Goal: Task Accomplishment & Management: Use online tool/utility

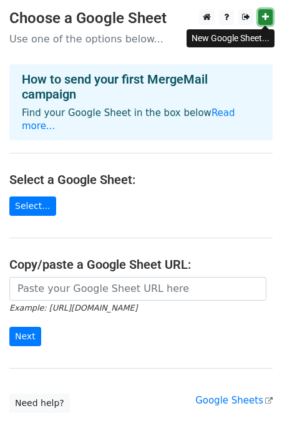
click at [264, 18] on icon at bounding box center [265, 16] width 7 height 9
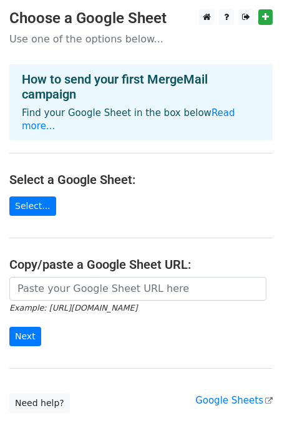
click at [154, 125] on div "How to send your first MergeMail campaign Find your Google Sheet in the box bel…" at bounding box center [140, 102] width 263 height 76
click at [34, 196] on link "Select..." at bounding box center [32, 205] width 47 height 19
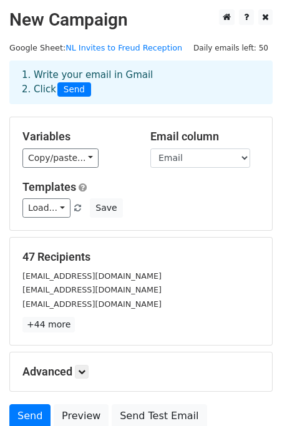
click at [74, 369] on h5 "Advanced" at bounding box center [140, 372] width 237 height 14
click at [82, 373] on icon at bounding box center [81, 371] width 7 height 7
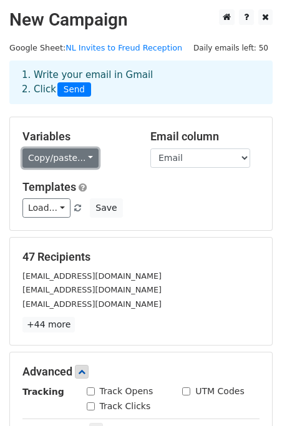
click at [79, 158] on link "Copy/paste..." at bounding box center [60, 157] width 76 height 19
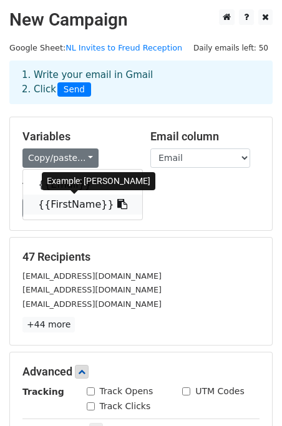
click at [75, 206] on link "{{FirstName}}" at bounding box center [82, 204] width 119 height 20
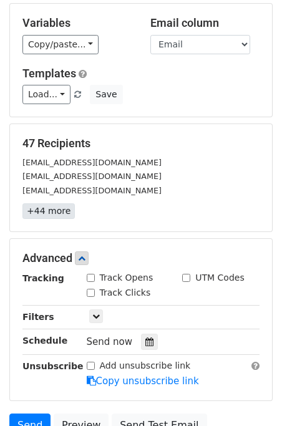
scroll to position [126, 0]
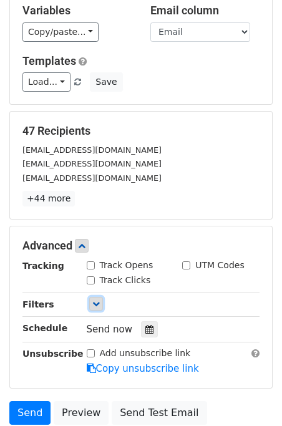
click at [95, 305] on icon at bounding box center [95, 303] width 7 height 7
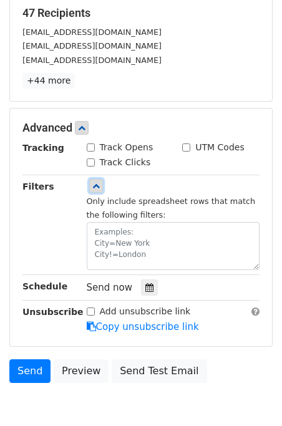
scroll to position [252, 0]
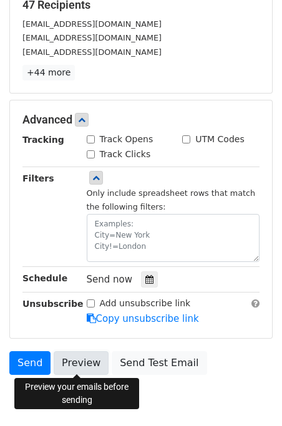
click at [85, 359] on link "Preview" at bounding box center [81, 363] width 55 height 24
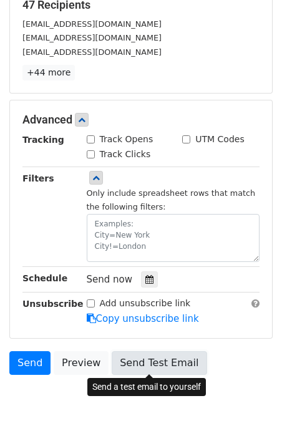
click at [165, 358] on link "Send Test Email" at bounding box center [159, 363] width 95 height 24
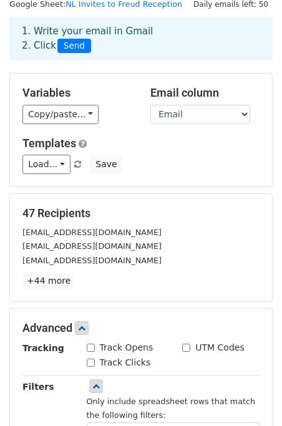
scroll to position [0, 0]
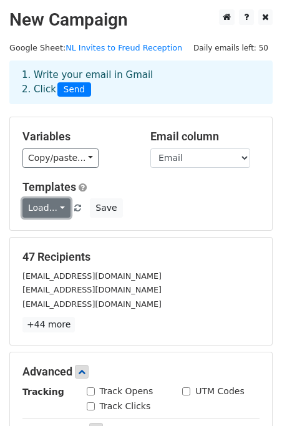
click at [64, 209] on link "Load..." at bounding box center [46, 207] width 48 height 19
click at [145, 191] on h5 "Templates" at bounding box center [140, 187] width 237 height 14
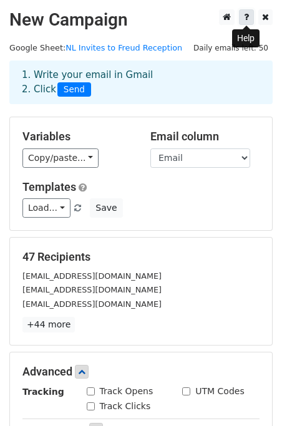
click at [244, 13] on icon at bounding box center [246, 16] width 5 height 9
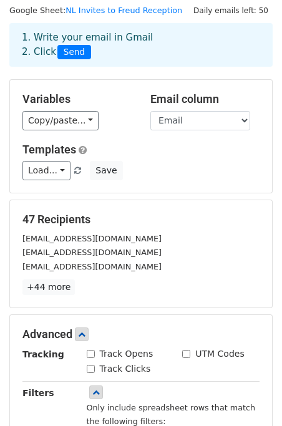
scroll to position [45, 0]
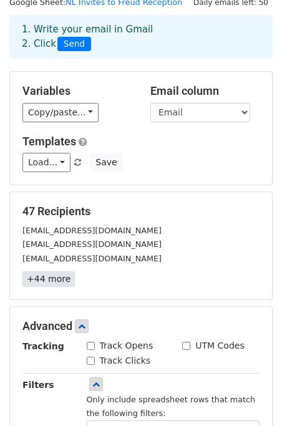
click at [39, 280] on link "+44 more" at bounding box center [48, 279] width 52 height 16
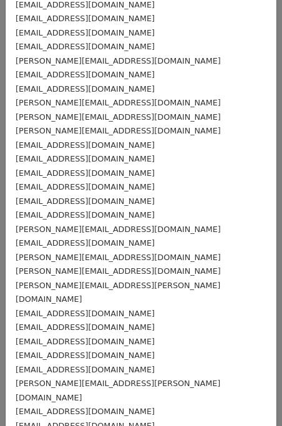
scroll to position [0, 0]
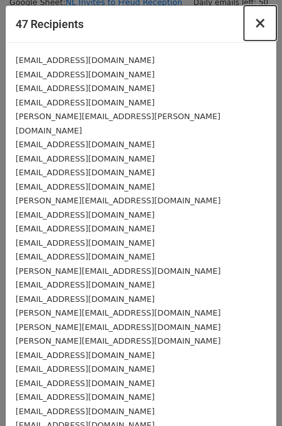
click at [261, 20] on span "×" at bounding box center [260, 22] width 12 height 17
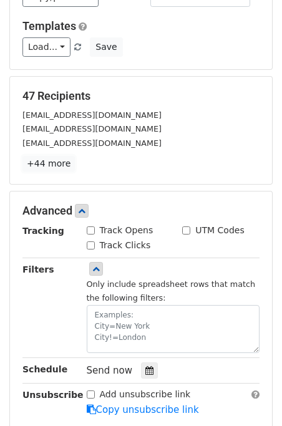
scroll to position [170, 0]
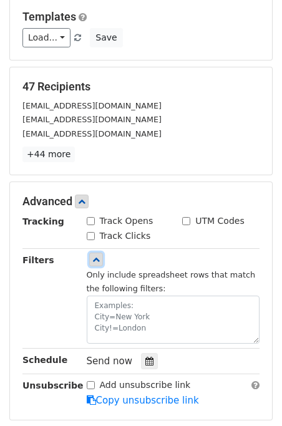
click at [97, 263] on link at bounding box center [96, 259] width 14 height 14
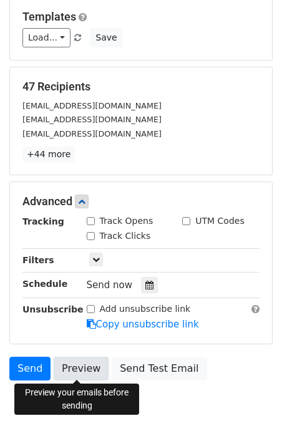
click at [70, 371] on link "Preview" at bounding box center [81, 368] width 55 height 24
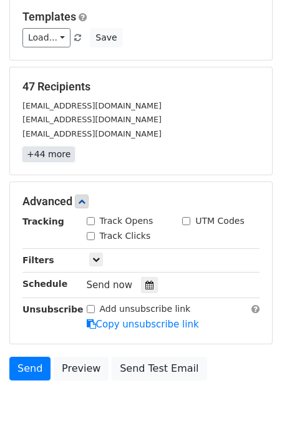
click at [56, 153] on link "+44 more" at bounding box center [48, 154] width 52 height 16
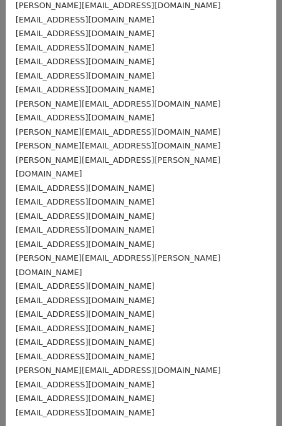
scroll to position [346, 0]
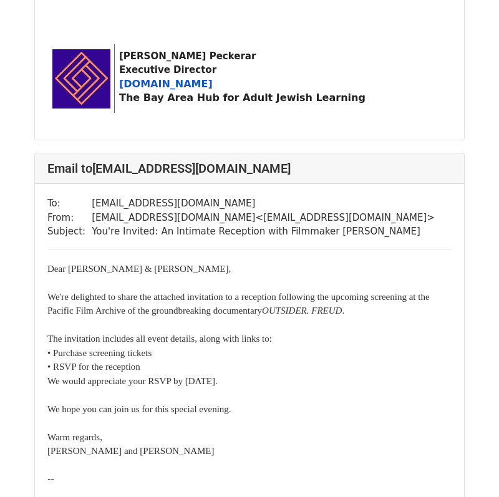
scroll to position [2976, 0]
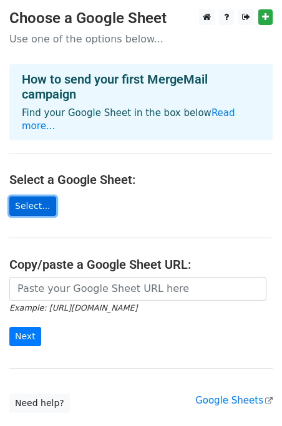
click at [32, 196] on link "Select..." at bounding box center [32, 205] width 47 height 19
click at [45, 196] on link "Select..." at bounding box center [32, 205] width 47 height 19
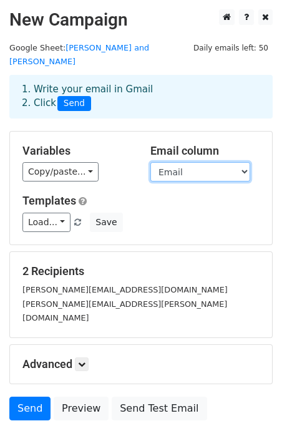
click at [194, 163] on select "Email FirstName" at bounding box center [200, 171] width 100 height 19
click at [150, 162] on select "Email FirstName" at bounding box center [200, 171] width 100 height 19
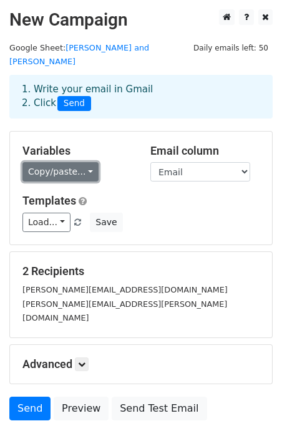
click at [91, 162] on link "Copy/paste..." at bounding box center [60, 171] width 76 height 19
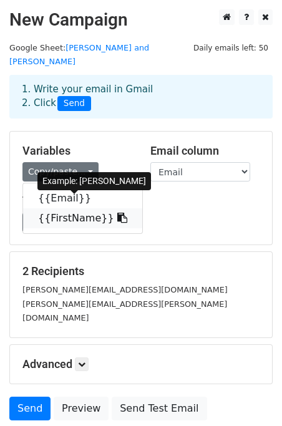
click at [69, 208] on link "{{FirstName}}" at bounding box center [82, 218] width 119 height 20
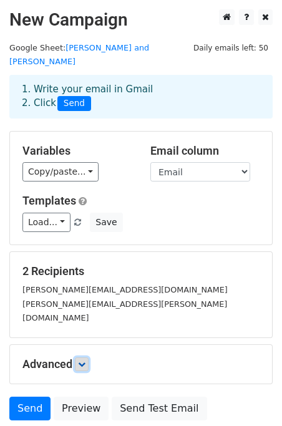
click at [81, 360] on icon at bounding box center [81, 363] width 7 height 7
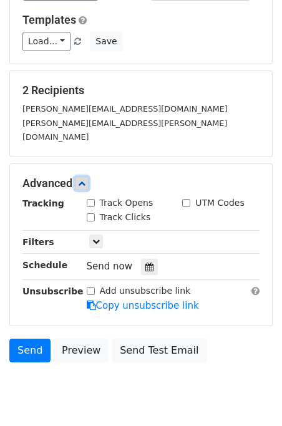
scroll to position [193, 0]
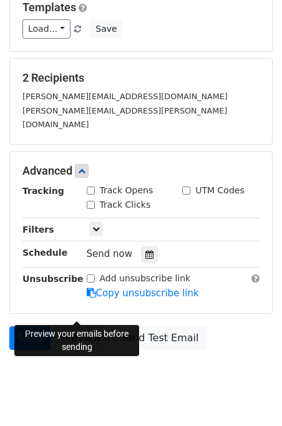
click at [82, 326] on link "Preview" at bounding box center [81, 338] width 55 height 24
click at [26, 326] on link "Send" at bounding box center [29, 338] width 41 height 24
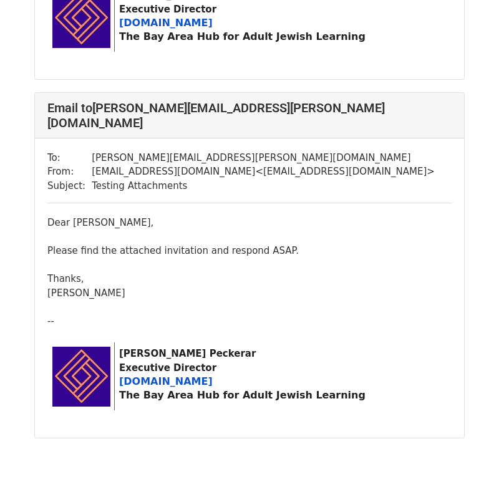
scroll to position [379, 0]
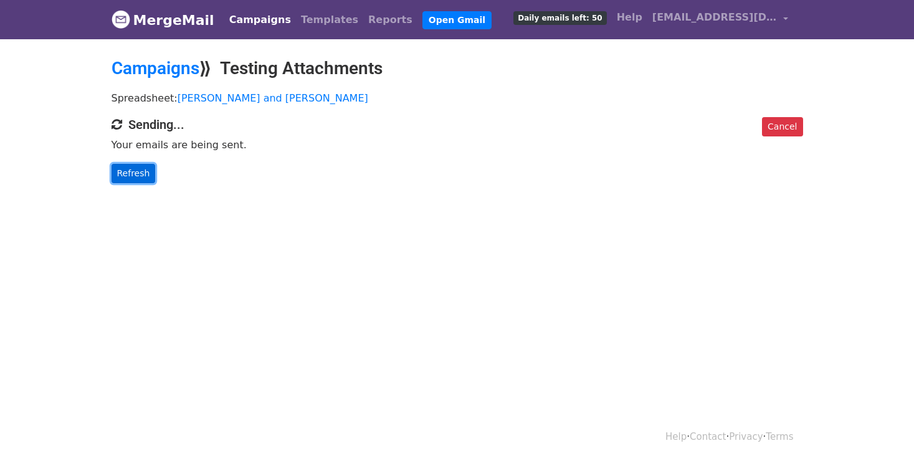
click at [131, 176] on link "Refresh" at bounding box center [134, 173] width 44 height 19
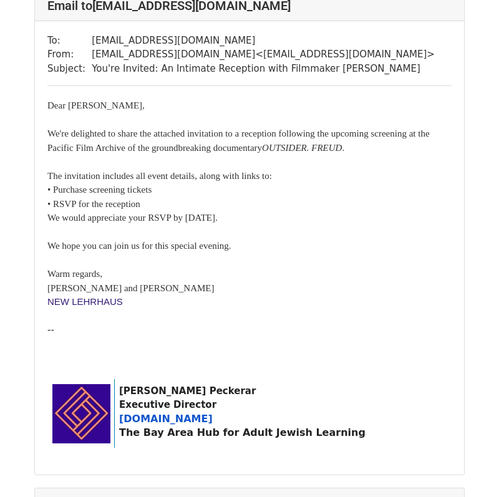
scroll to position [71, 0]
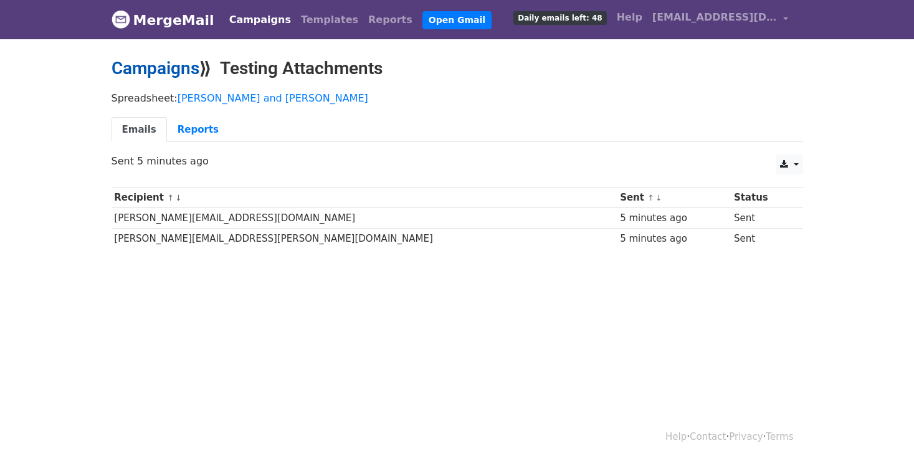
click at [124, 70] on link "Campaigns" at bounding box center [156, 68] width 88 height 21
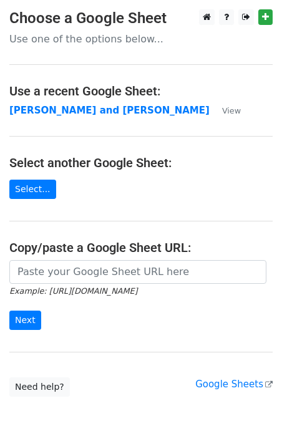
click at [107, 42] on p "Use one of the options below..." at bounding box center [140, 38] width 263 height 13
click at [32, 192] on link "Select..." at bounding box center [32, 188] width 47 height 19
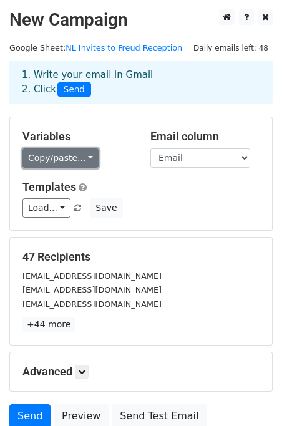
click at [79, 159] on link "Copy/paste..." at bounding box center [60, 157] width 76 height 19
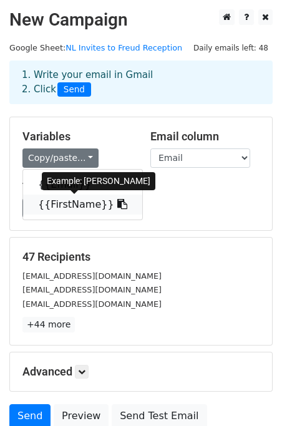
click at [62, 206] on link "{{FirstName}}" at bounding box center [82, 204] width 119 height 20
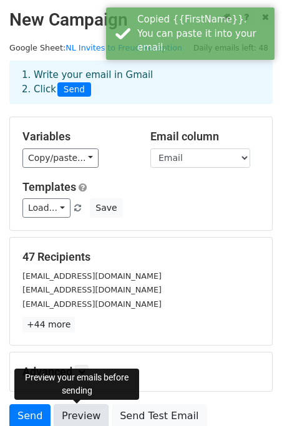
click at [79, 414] on link "Preview" at bounding box center [81, 416] width 55 height 24
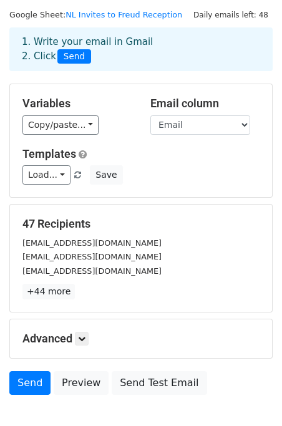
scroll to position [53, 0]
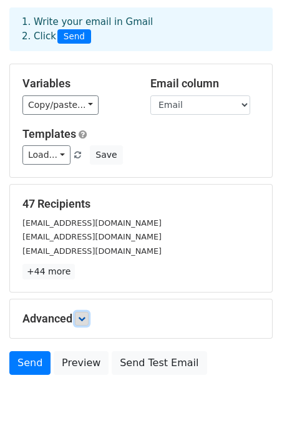
click at [88, 322] on link at bounding box center [82, 319] width 14 height 14
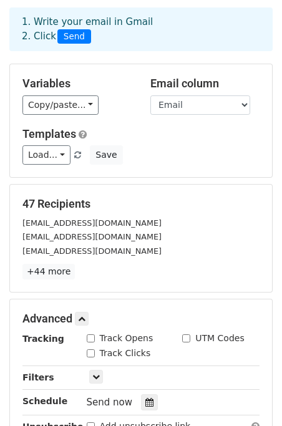
click at [93, 342] on div "Track Opens" at bounding box center [120, 338] width 67 height 13
click at [90, 338] on input "Track Opens" at bounding box center [91, 338] width 8 height 8
checkbox input "true"
click at [90, 351] on input "Track Clicks" at bounding box center [91, 353] width 8 height 8
checkbox input "true"
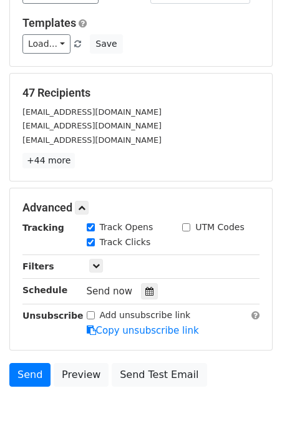
scroll to position [141, 0]
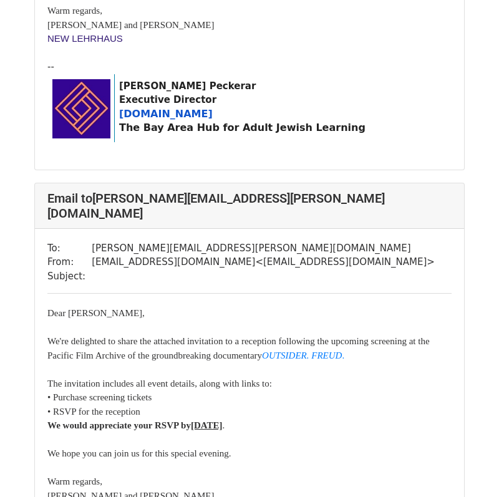
scroll to position [1769, 0]
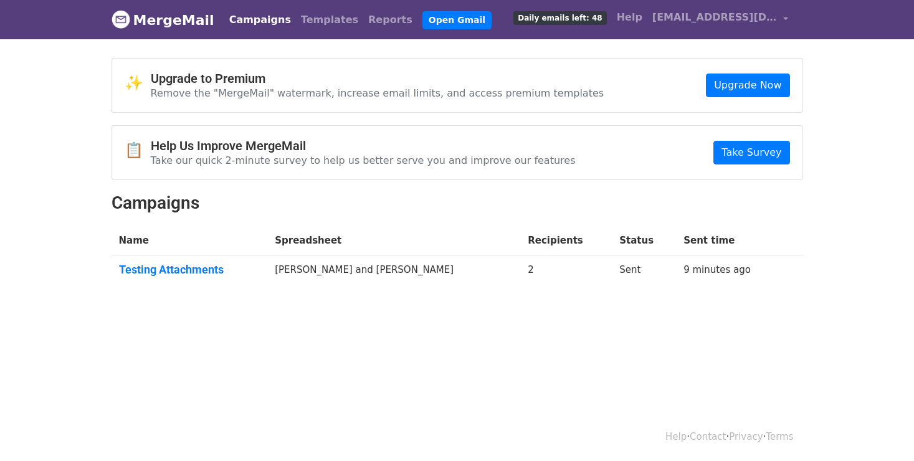
click at [261, 19] on link "Campaigns" at bounding box center [260, 19] width 72 height 25
click at [156, 19] on link "MergeMail" at bounding box center [163, 20] width 103 height 26
click at [128, 17] on img at bounding box center [121, 19] width 19 height 19
click at [120, 19] on img at bounding box center [121, 19] width 19 height 19
click at [715, 82] on link "Upgrade Now" at bounding box center [747, 86] width 83 height 24
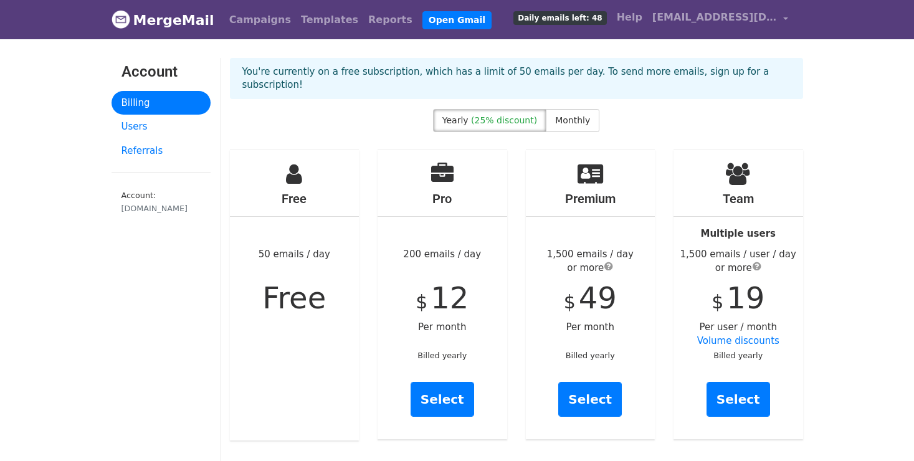
click at [292, 280] on span "Free" at bounding box center [294, 297] width 64 height 35
click at [259, 16] on link "Campaigns" at bounding box center [260, 19] width 72 height 25
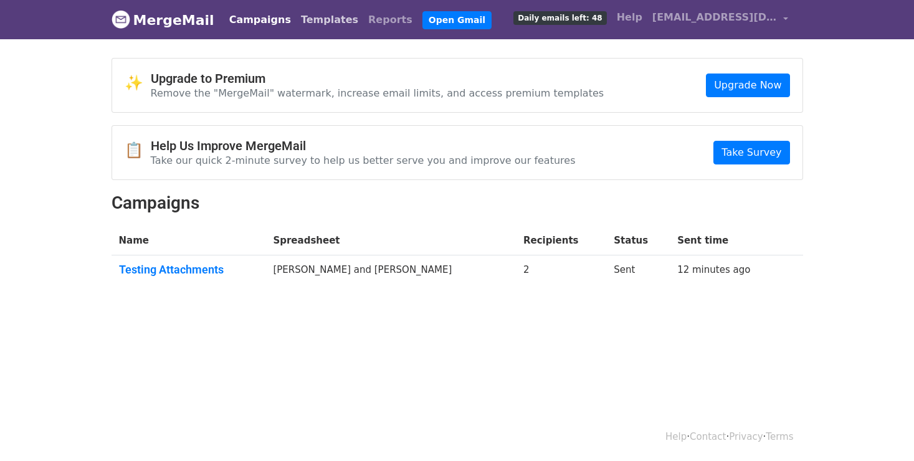
click at [311, 16] on link "Templates" at bounding box center [329, 19] width 67 height 25
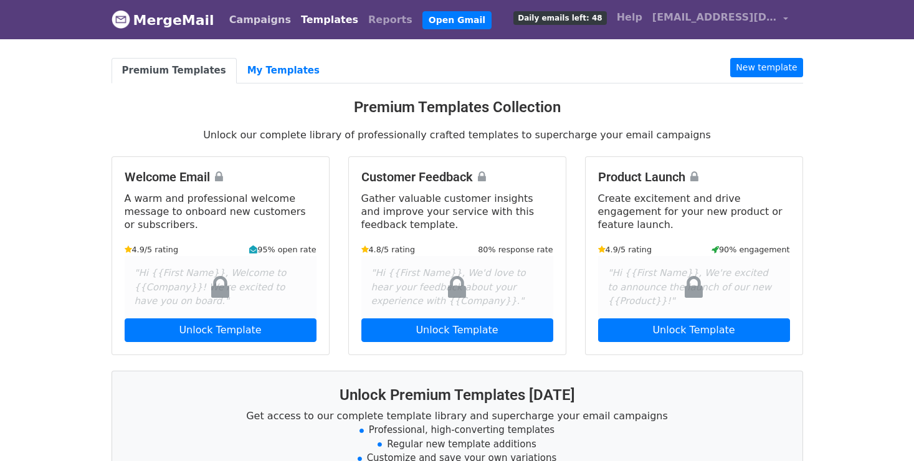
click at [255, 14] on link "Campaigns" at bounding box center [260, 19] width 72 height 25
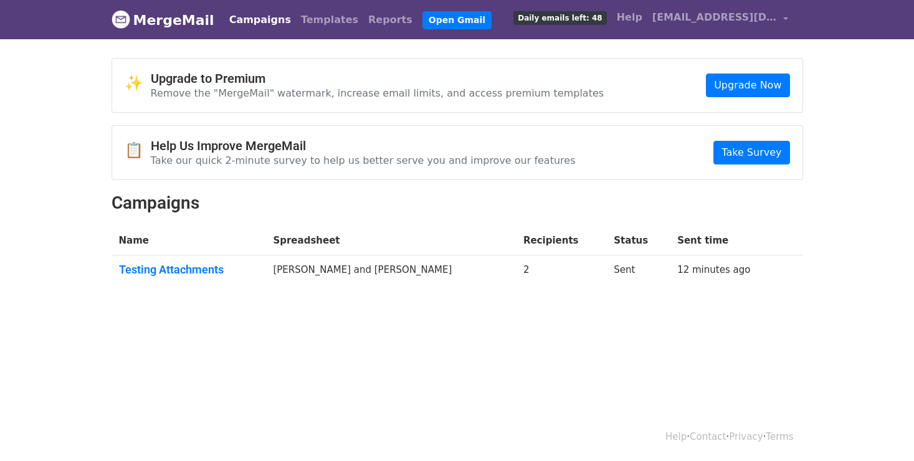
click at [194, 18] on link "MergeMail" at bounding box center [163, 20] width 103 height 26
click at [613, 344] on body "MergeMail Campaigns Templates Reports Open Gmail Daily emails left: 48 Help dir…" at bounding box center [457, 174] width 914 height 349
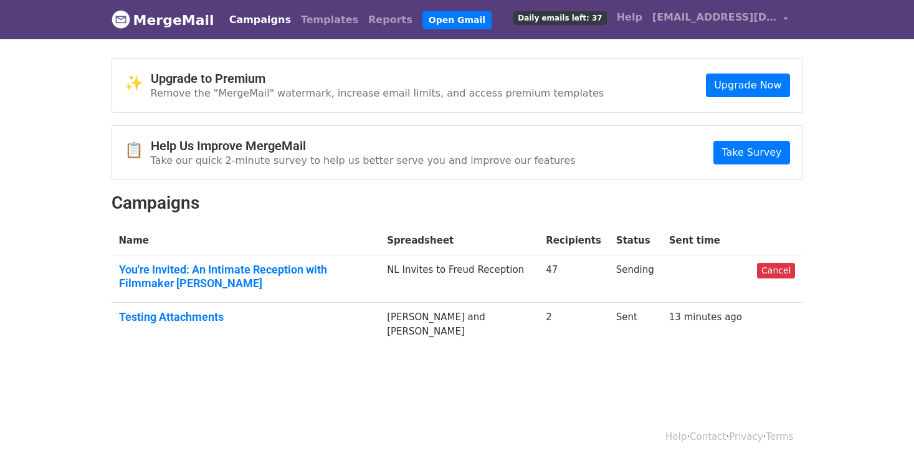
click at [540, 208] on h2 "Campaigns" at bounding box center [458, 203] width 692 height 21
click at [268, 272] on link "You're Invited: An Intimate Reception with Filmmaker Yair Qedar" at bounding box center [246, 276] width 254 height 27
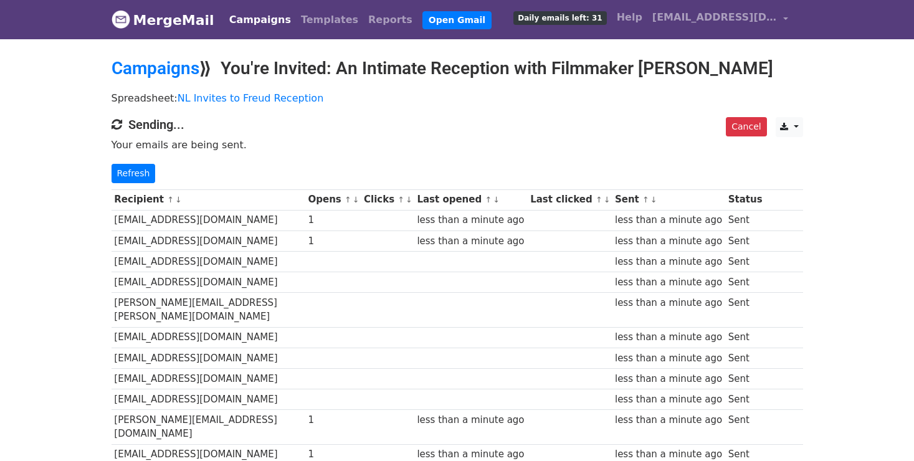
scroll to position [11, 0]
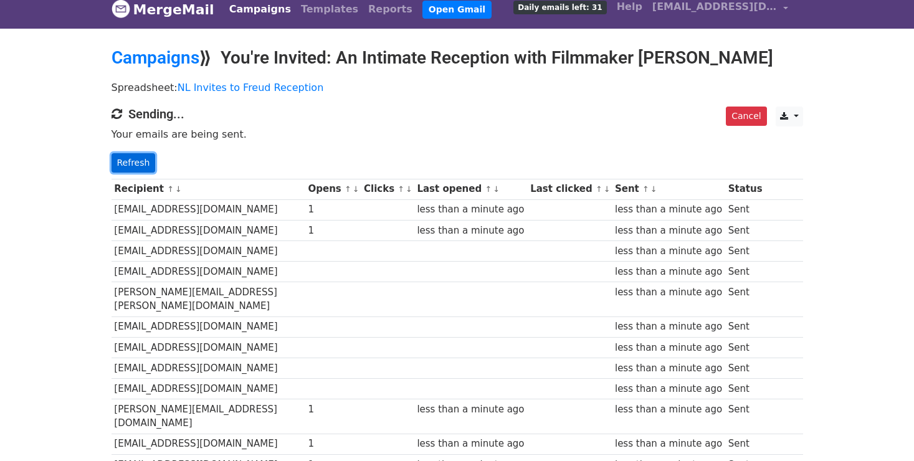
click at [129, 164] on link "Refresh" at bounding box center [134, 162] width 44 height 19
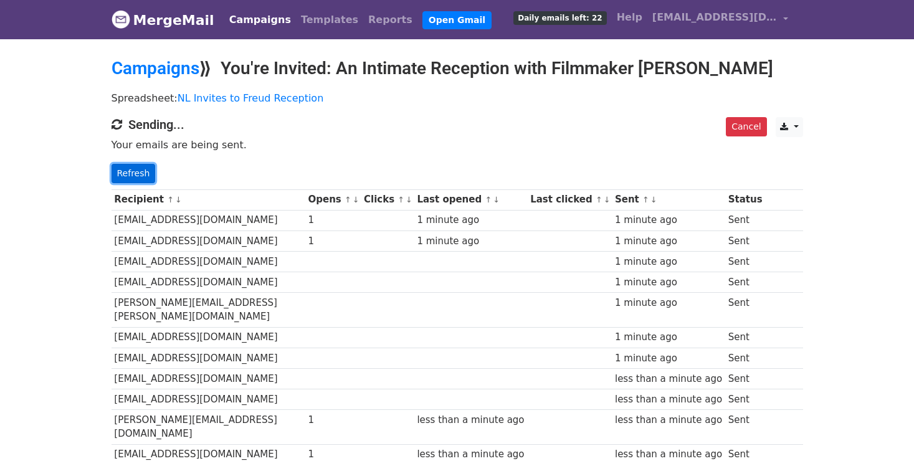
click at [141, 174] on link "Refresh" at bounding box center [134, 173] width 44 height 19
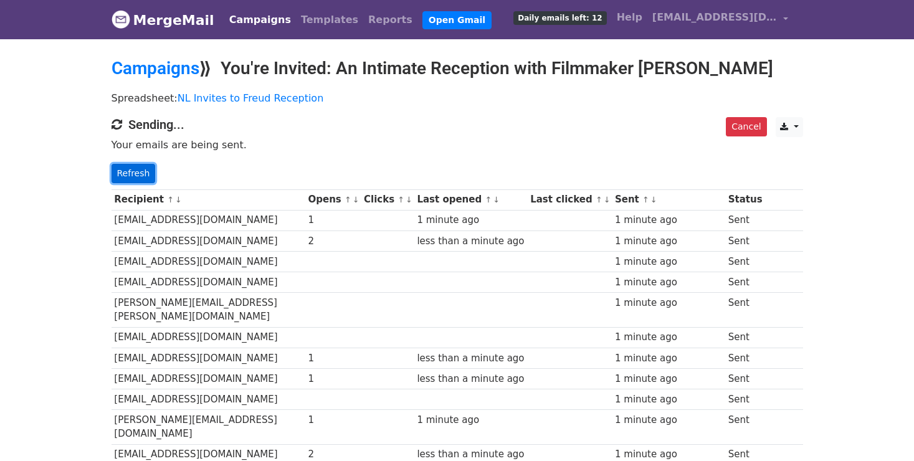
click at [131, 171] on link "Refresh" at bounding box center [134, 173] width 44 height 19
click at [142, 173] on link "Refresh" at bounding box center [134, 173] width 44 height 19
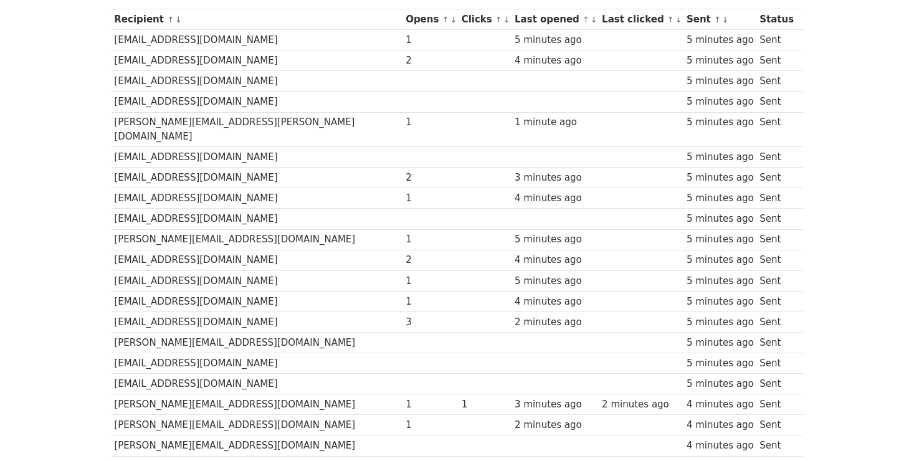
scroll to position [31, 0]
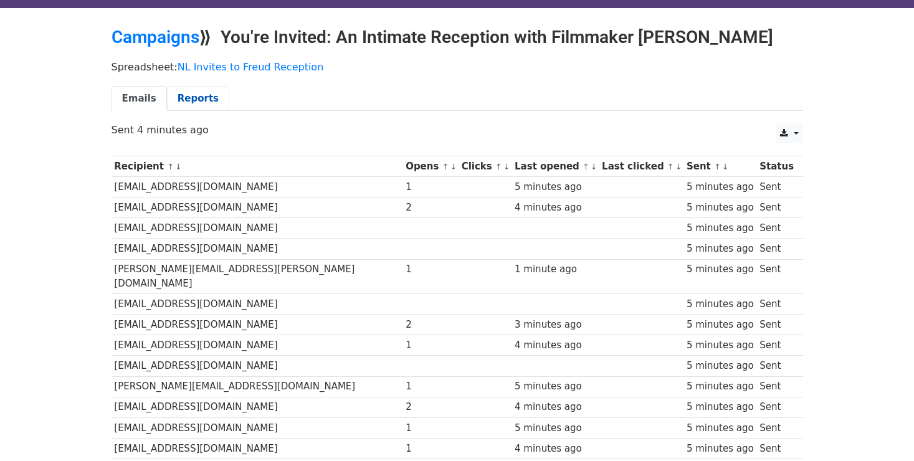
click at [196, 100] on link "Reports" at bounding box center [198, 99] width 62 height 26
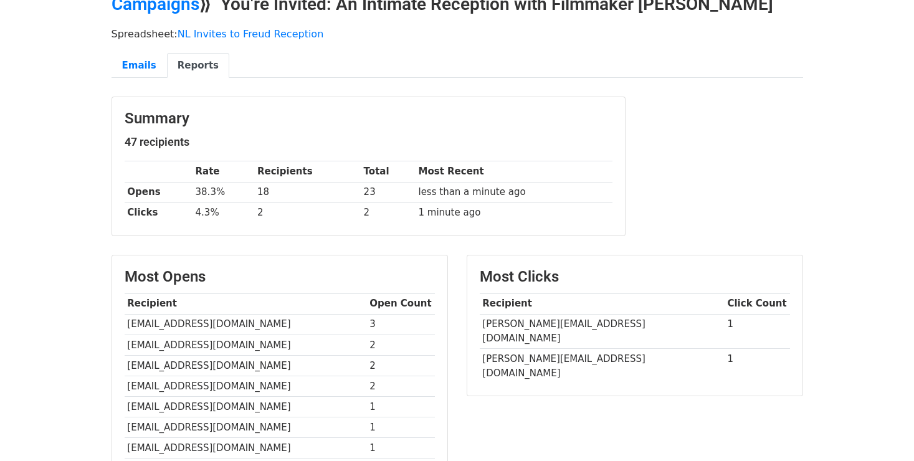
scroll to position [71, 0]
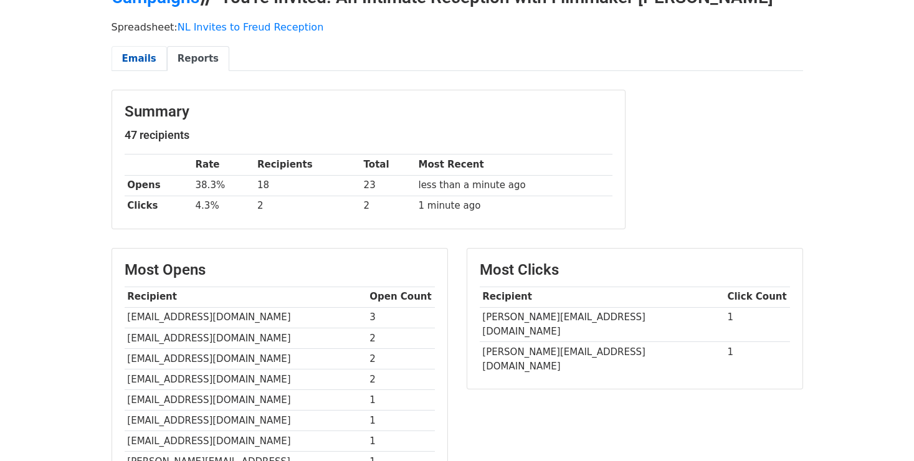
click at [131, 62] on link "Emails" at bounding box center [139, 59] width 55 height 26
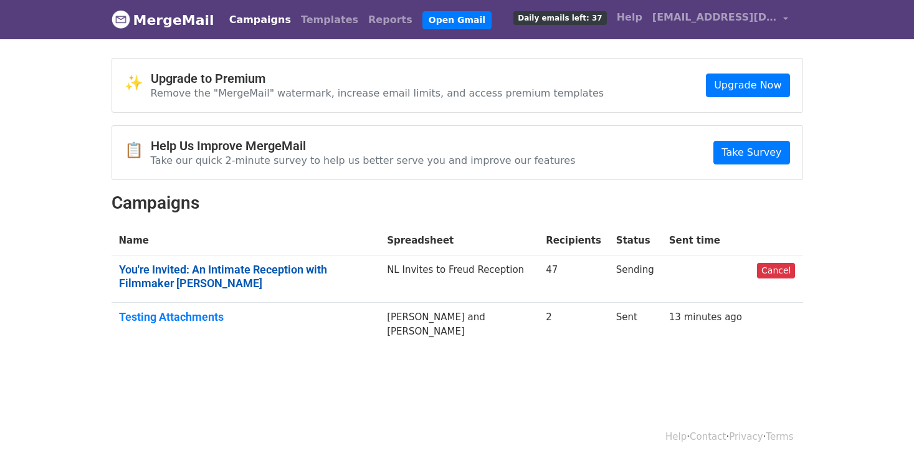
click at [278, 266] on link "You're Invited: An Intimate Reception with Filmmaker Yair Qedar" at bounding box center [246, 276] width 254 height 27
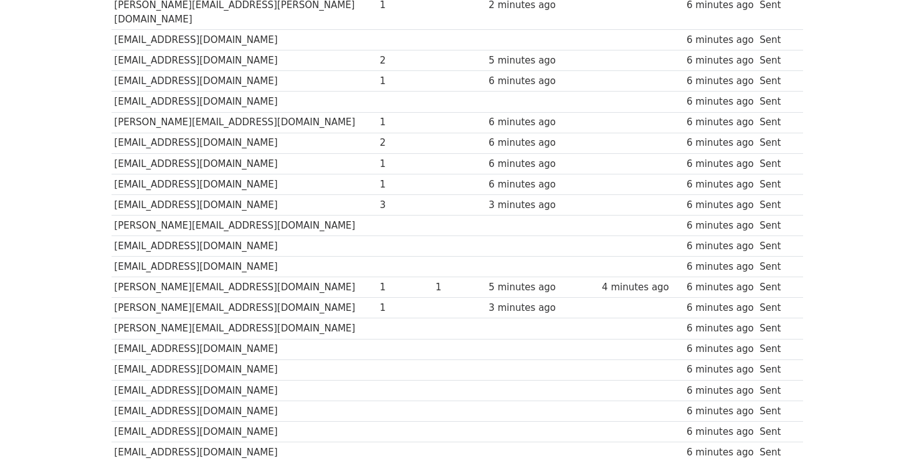
scroll to position [296, 0]
click at [255, 199] on td "[EMAIL_ADDRESS][DOMAIN_NAME]" at bounding box center [244, 204] width 265 height 21
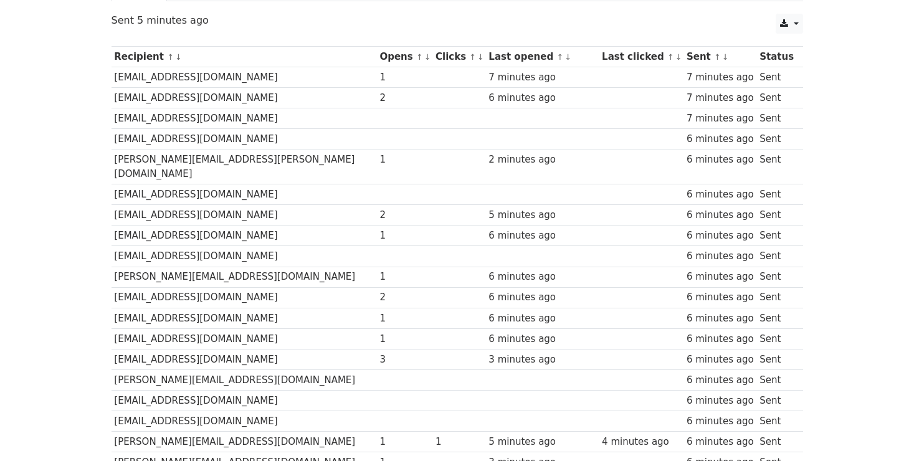
scroll to position [0, 0]
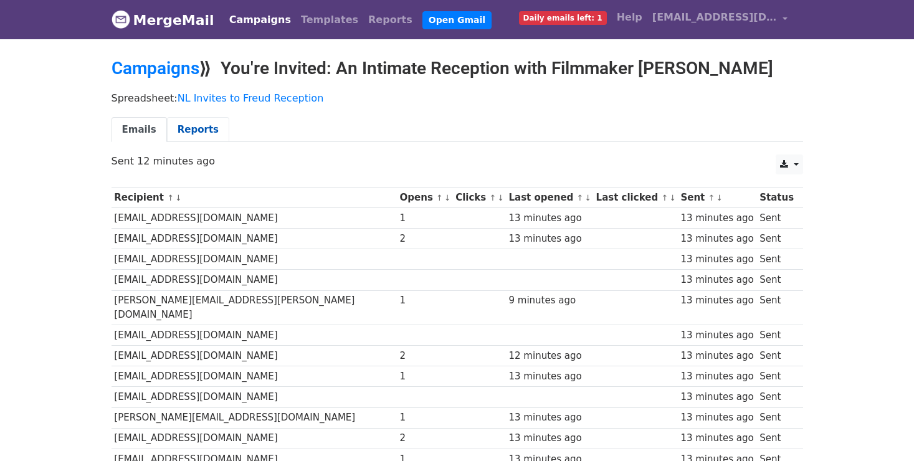
click at [192, 117] on link "Reports" at bounding box center [198, 130] width 62 height 26
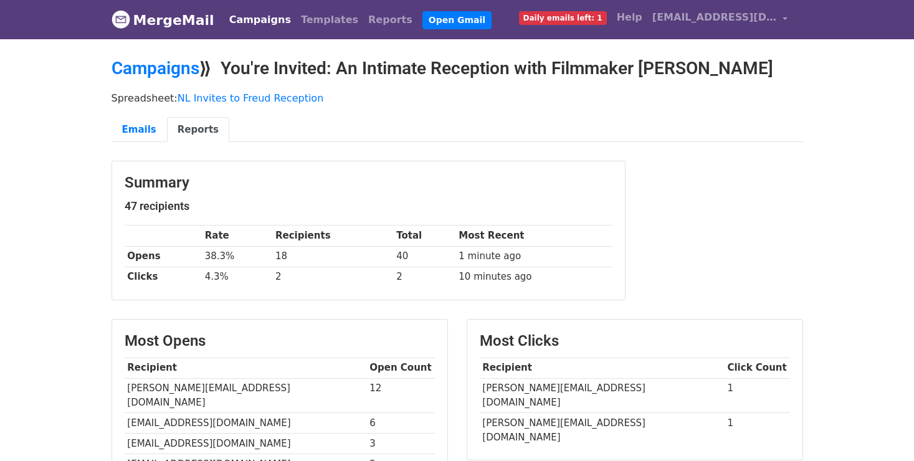
click at [189, 125] on link "Reports" at bounding box center [198, 130] width 62 height 26
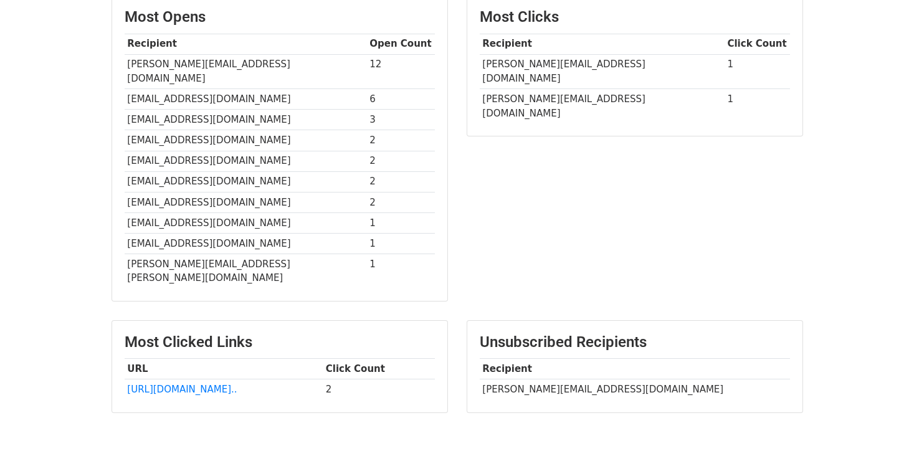
scroll to position [361, 0]
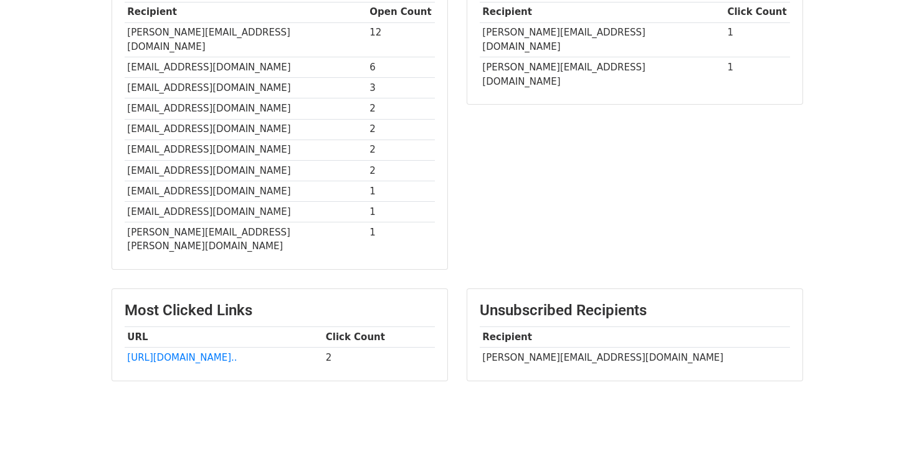
scroll to position [247, 0]
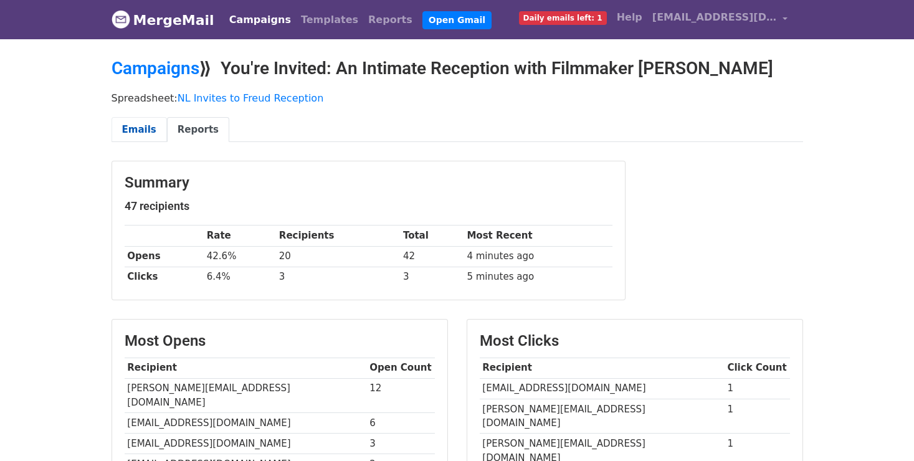
click at [134, 125] on link "Emails" at bounding box center [139, 130] width 55 height 26
